Goal: Information Seeking & Learning: Find specific fact

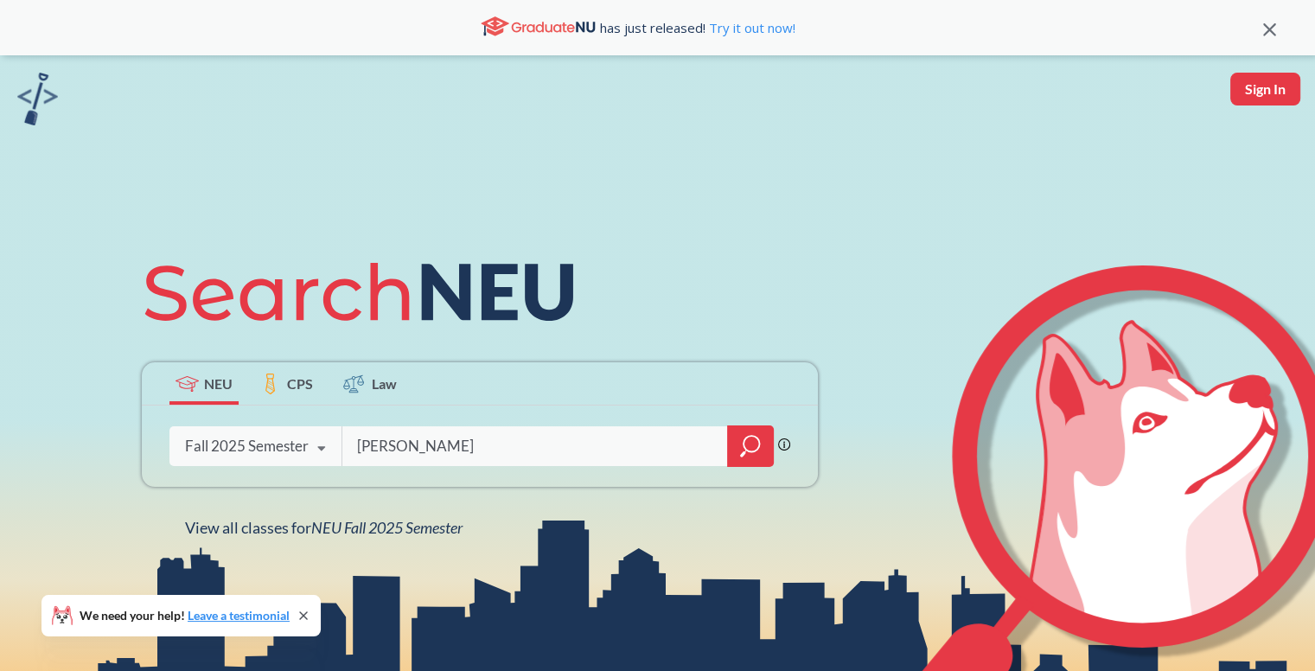
type input "[PERSON_NAME]"
click at [748, 448] on icon "magnifying glass" at bounding box center [750, 446] width 21 height 24
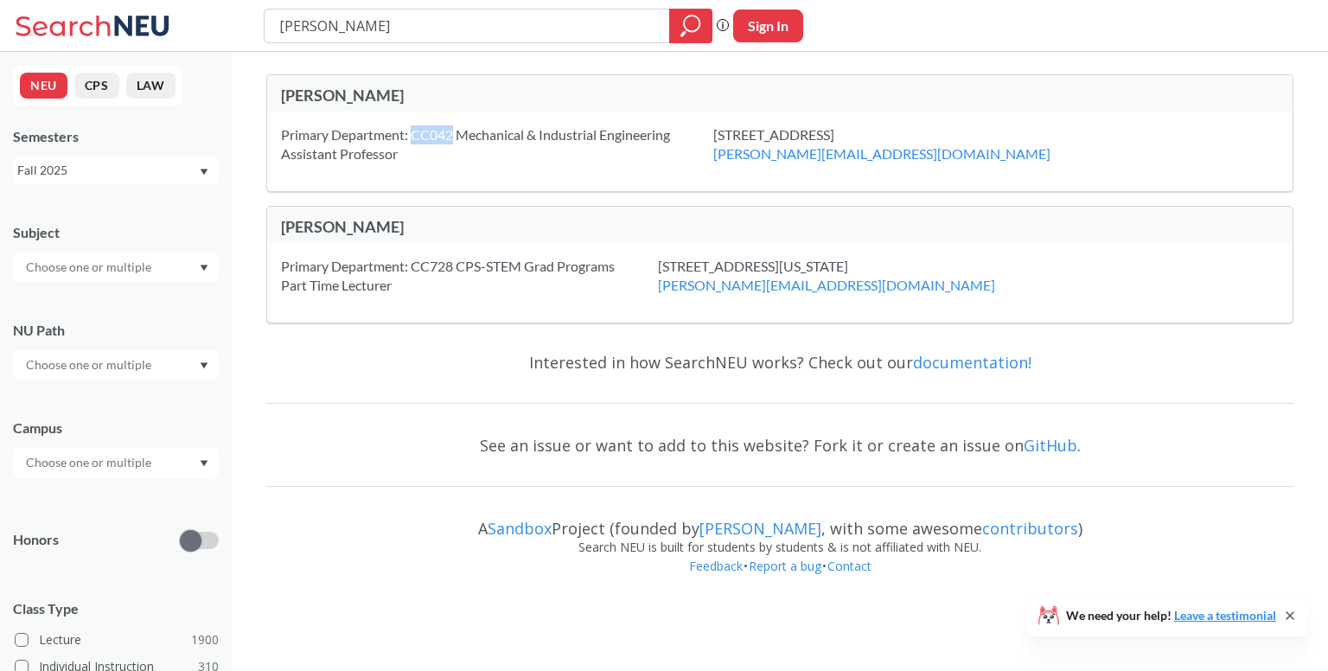
drag, startPoint x: 453, startPoint y: 133, endPoint x: 415, endPoint y: 136, distance: 38.1
click at [415, 136] on div "Primary Department: CC042 Mechanical & Industrial Engineering Assistant Profess…" at bounding box center [497, 144] width 432 height 38
copy div "CC042"
drag, startPoint x: 391, startPoint y: 25, endPoint x: 235, endPoint y: 38, distance: 156.2
click at [235, 38] on div "[PERSON_NAME] Phrase search guarantees the exact search appears in the results.…" at bounding box center [664, 26] width 1328 height 52
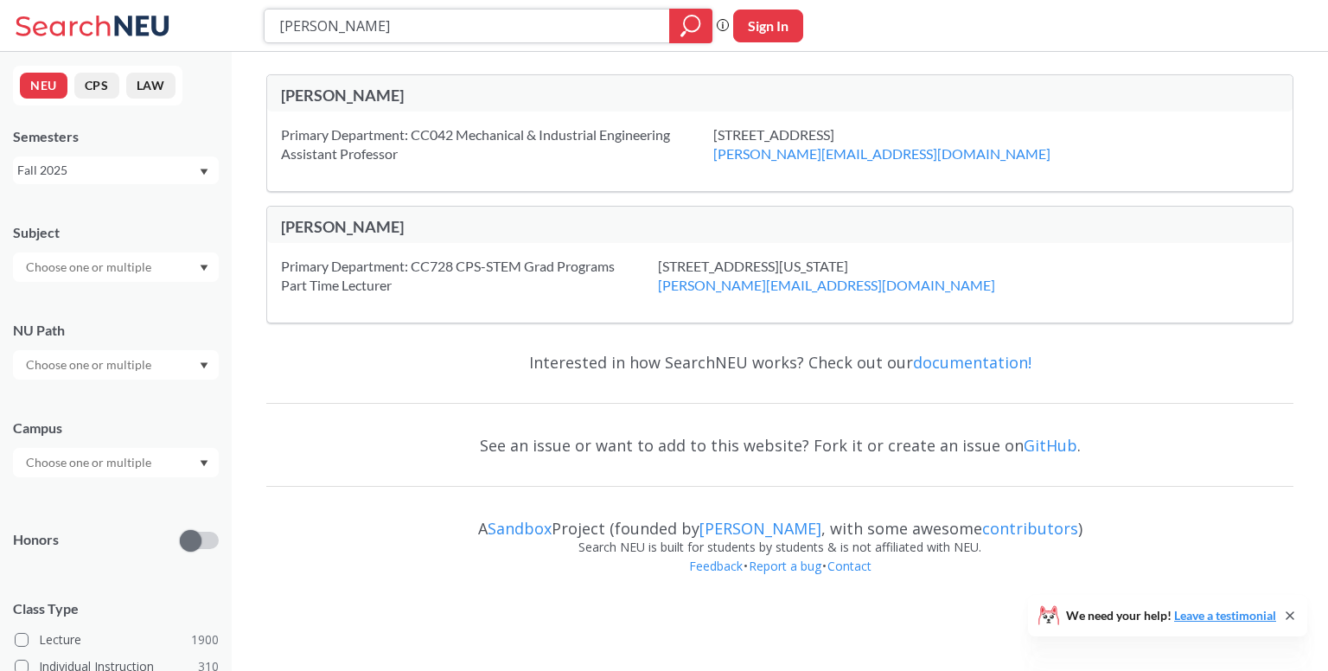
type input "[PERSON_NAME]"
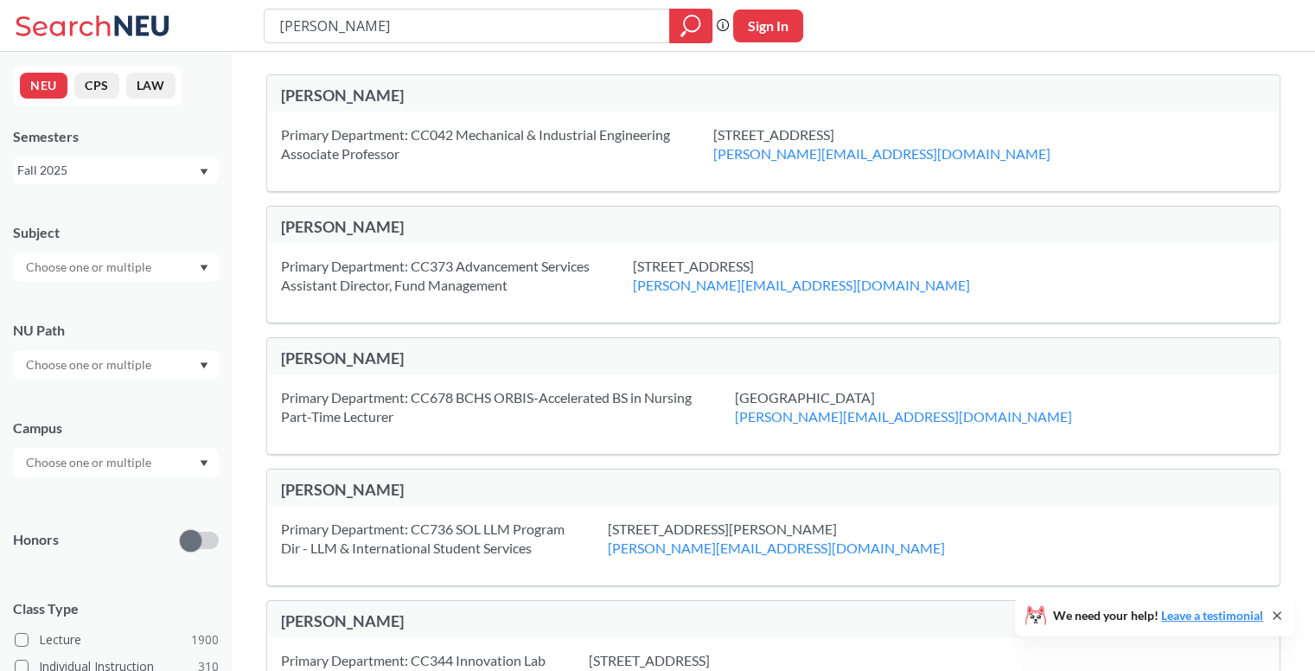
click at [156, 173] on div "Fall 2025" at bounding box center [107, 170] width 181 height 19
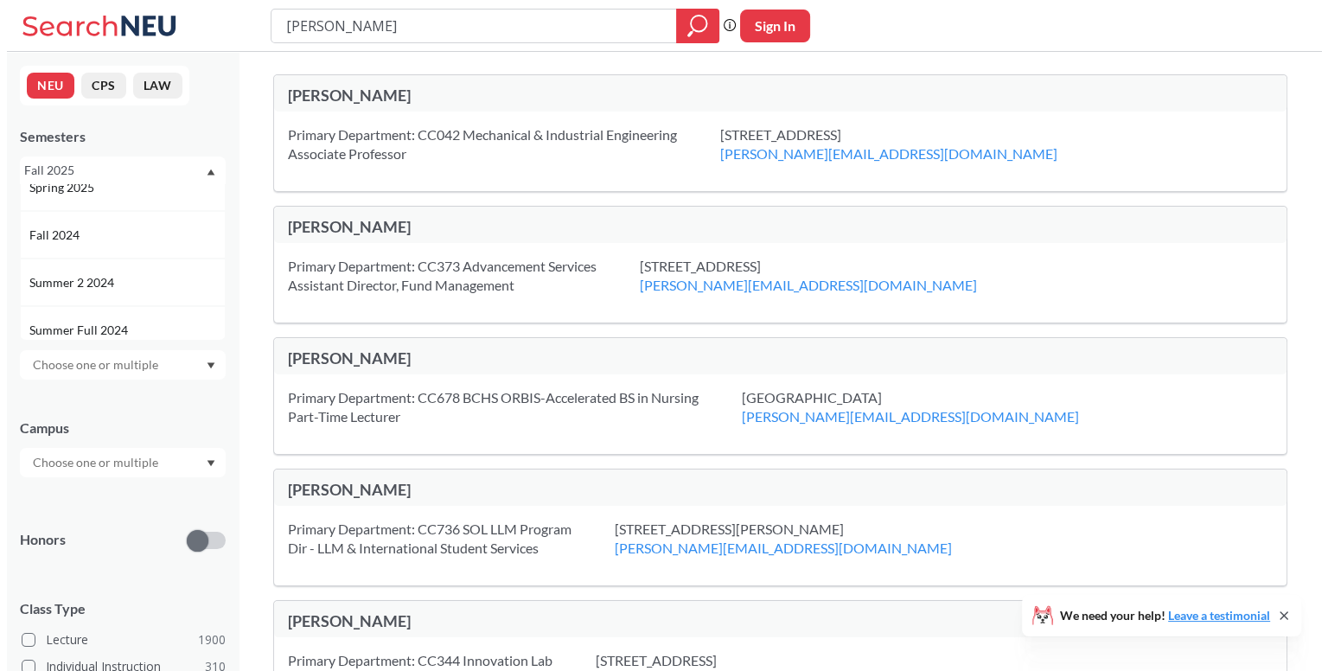
scroll to position [173, 0]
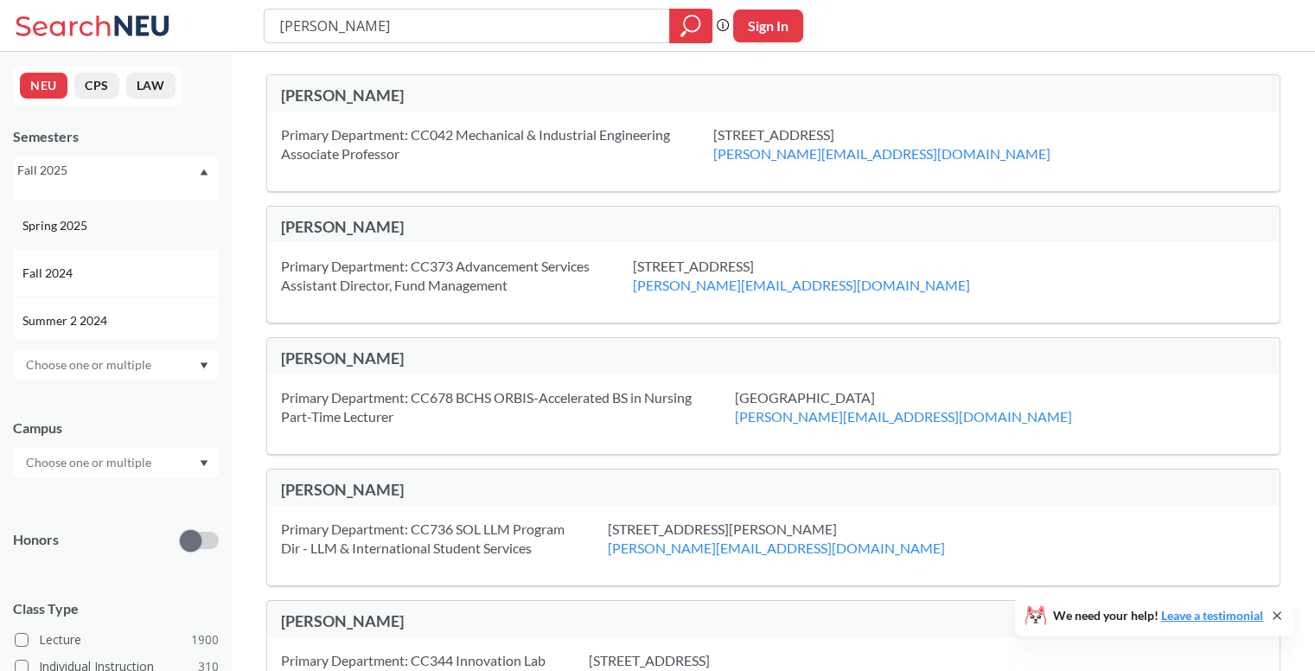
click at [97, 221] on div "Spring 2025" at bounding box center [119, 225] width 195 height 19
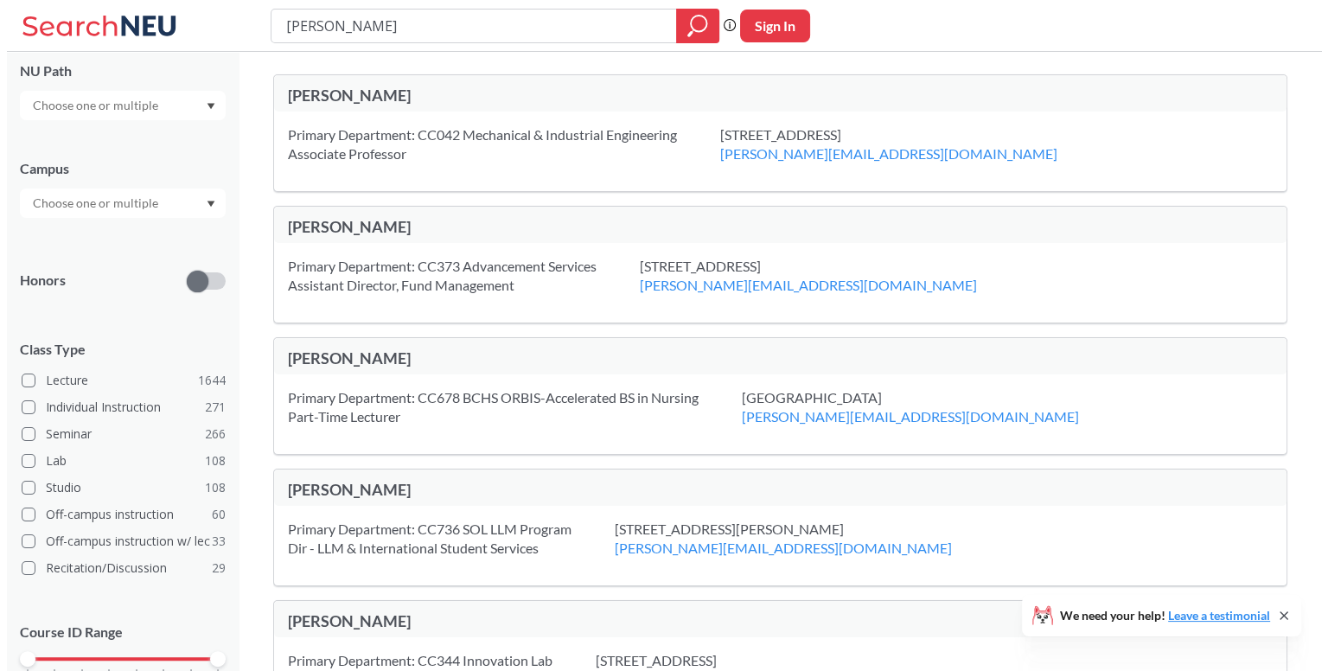
scroll to position [340, 0]
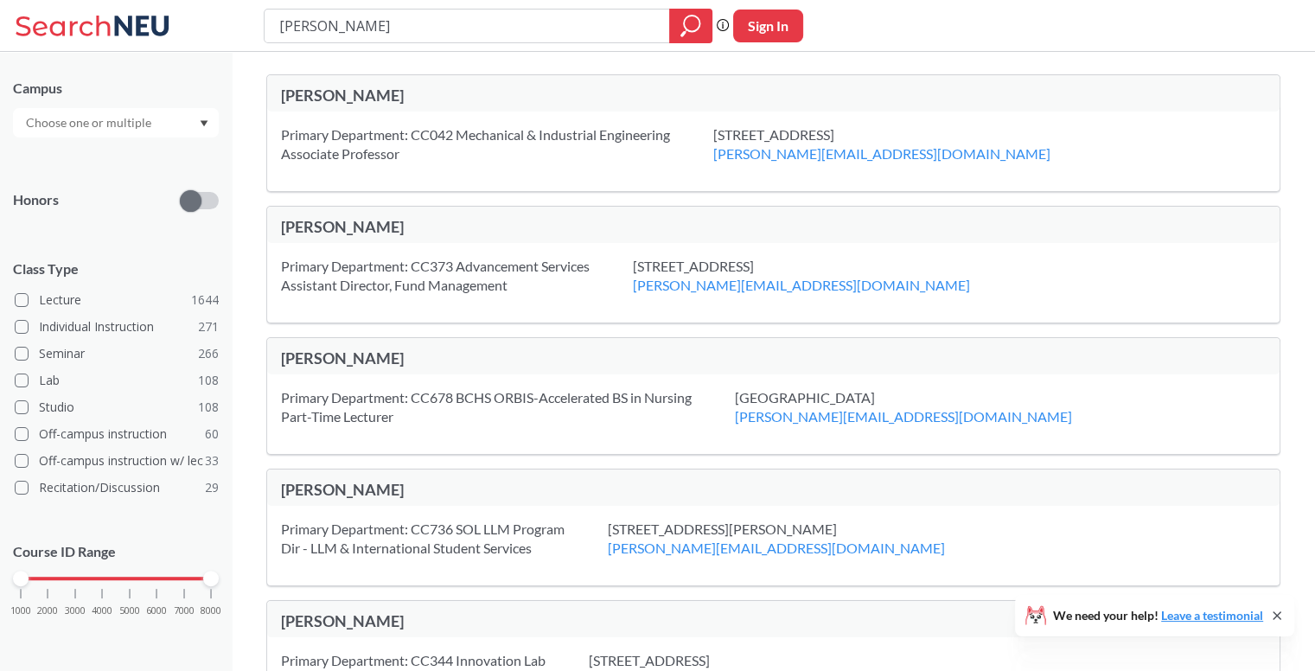
click at [1273, 617] on icon at bounding box center [1277, 616] width 14 height 14
click at [178, 116] on div at bounding box center [116, 122] width 206 height 29
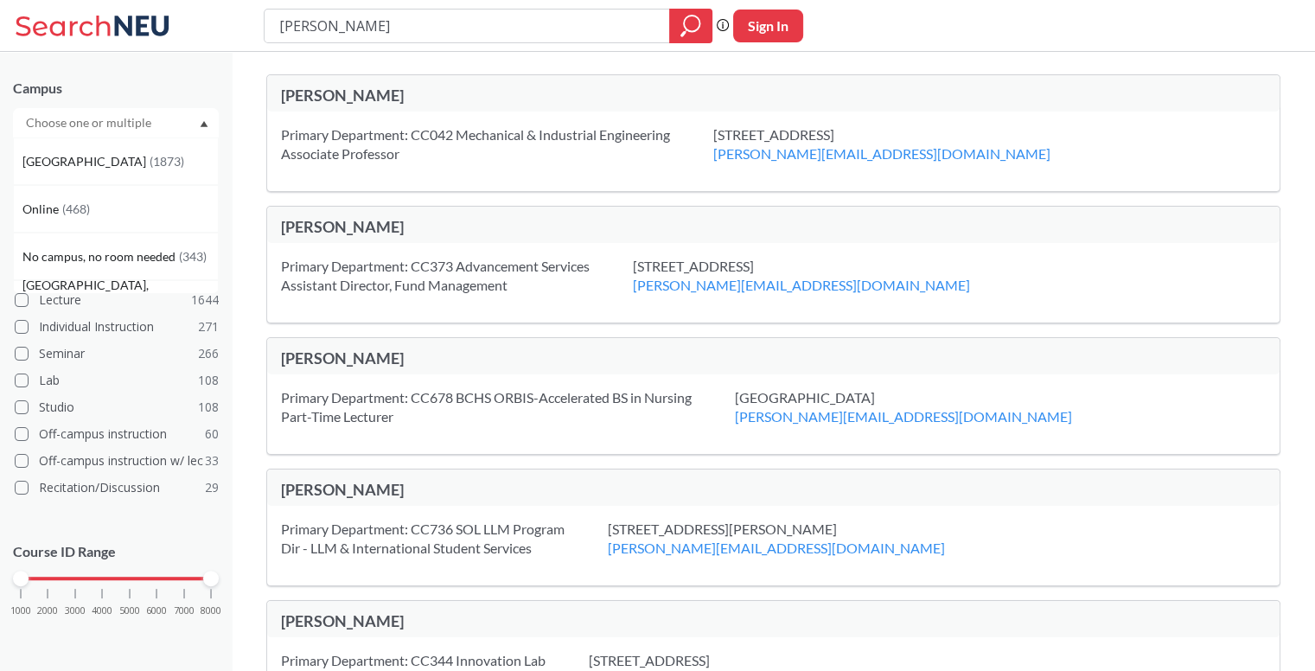
click at [159, 74] on div "Campus [GEOGRAPHIC_DATA] ( 1873 ) Online ( 468 ) No campus, no room needed ( 34…" at bounding box center [116, 99] width 206 height 76
drag, startPoint x: 377, startPoint y: 31, endPoint x: 270, endPoint y: 51, distance: 109.1
click at [270, 51] on div "[PERSON_NAME] search guarantees the exact search appears in the results. Ex. If…" at bounding box center [657, 26] width 1315 height 52
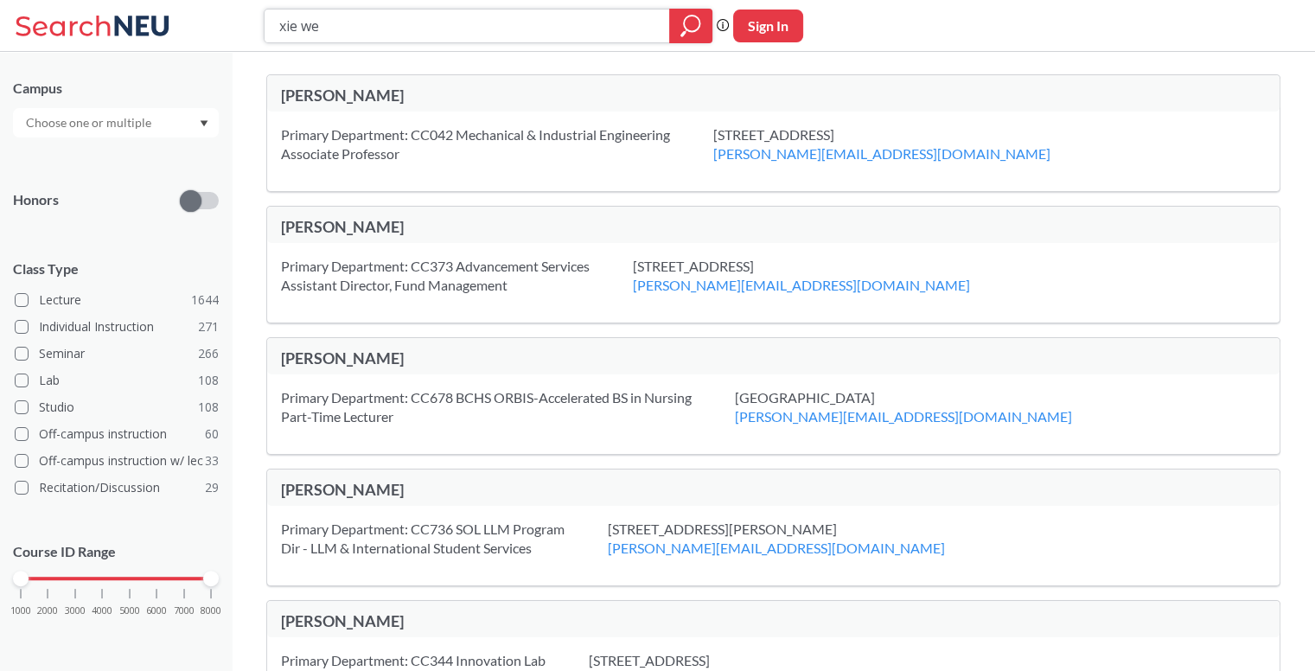
type input "[PERSON_NAME]"
